Goal: Check status: Check status

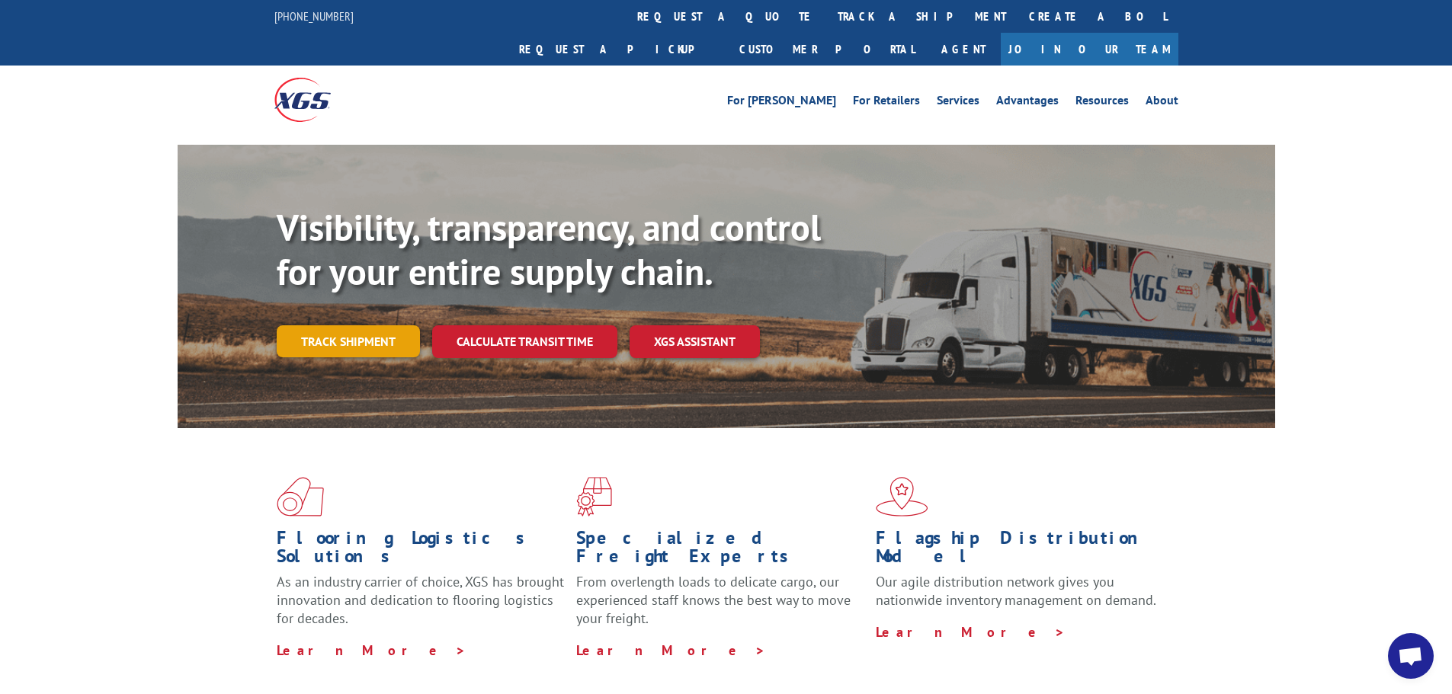
click at [335, 325] on link "Track shipment" at bounding box center [348, 341] width 143 height 32
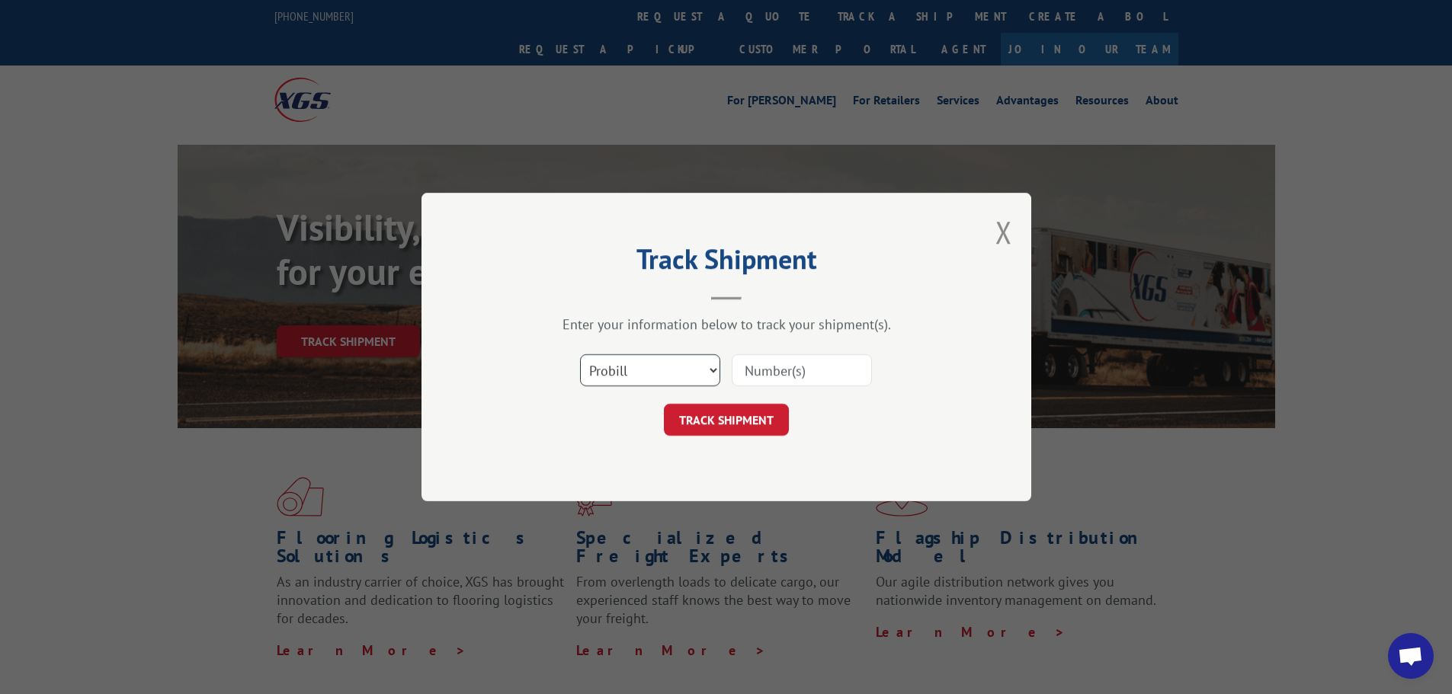
click at [598, 365] on select "Select category... Probill BOL PO" at bounding box center [650, 370] width 140 height 32
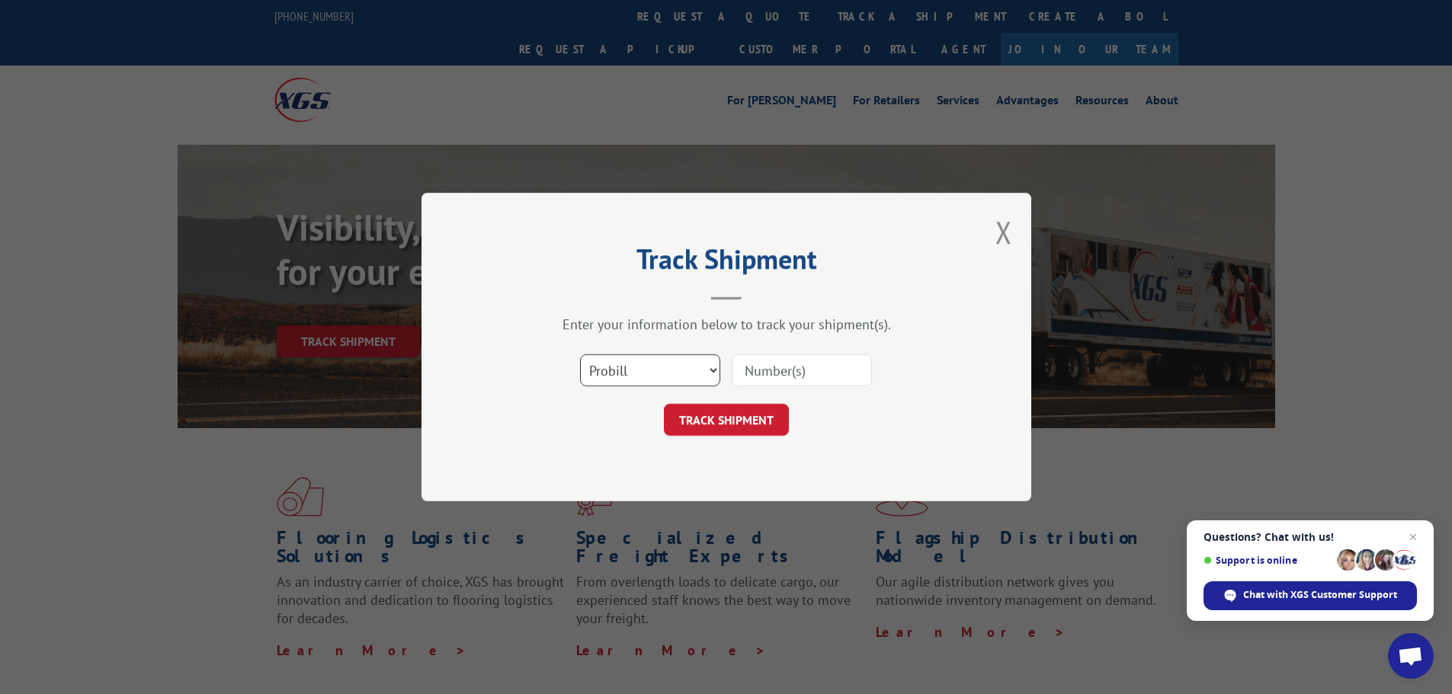
select select "bol"
click at [580, 354] on select "Select category... Probill BOL PO" at bounding box center [650, 370] width 140 height 32
click at [850, 367] on input at bounding box center [802, 370] width 140 height 32
paste input "85589194"
type input "85589194"
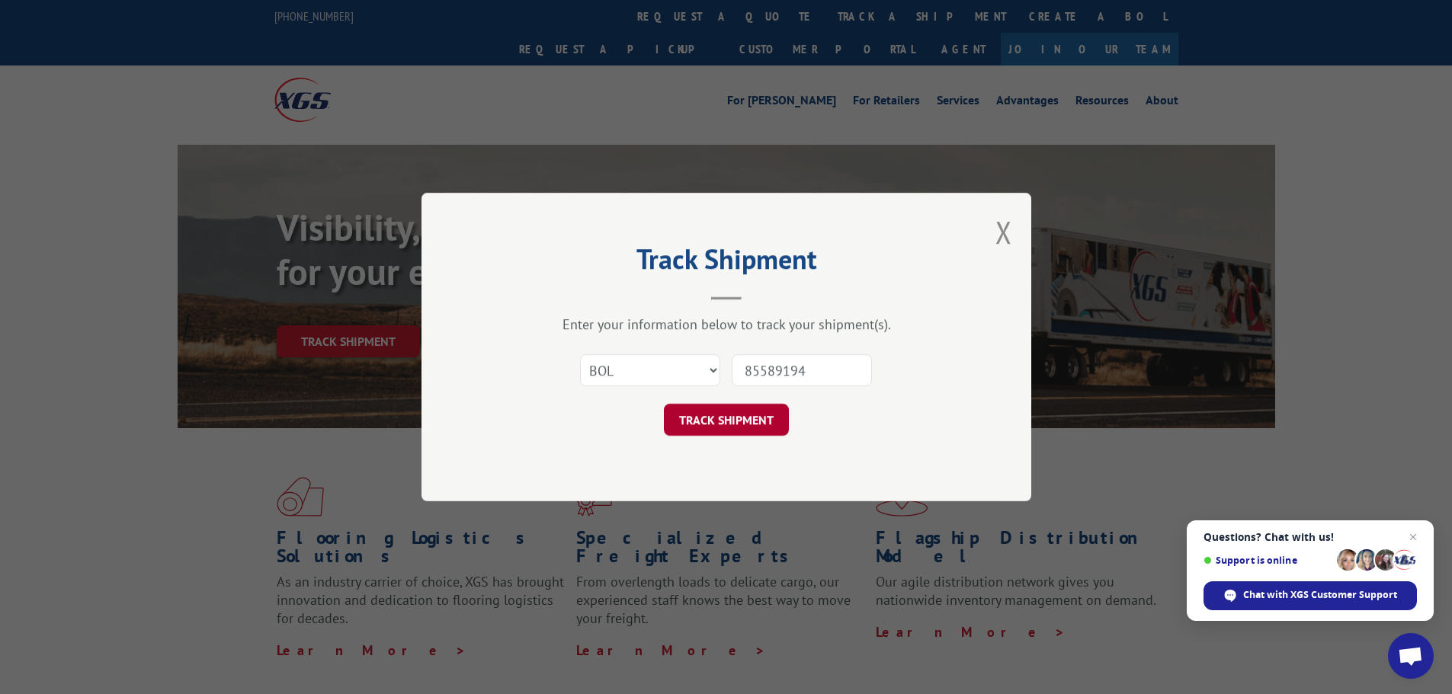
click at [709, 424] on button "TRACK SHIPMENT" at bounding box center [726, 420] width 125 height 32
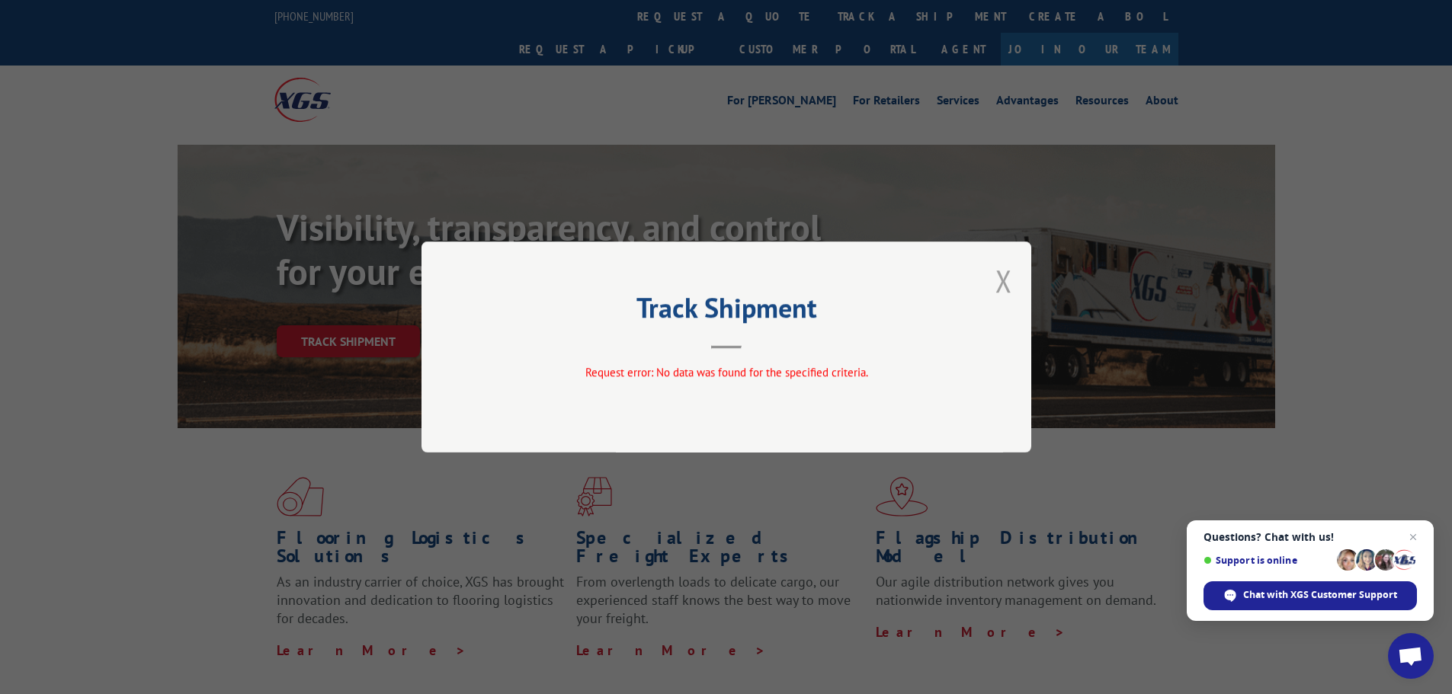
click at [998, 280] on button "Close modal" at bounding box center [1004, 281] width 17 height 40
